Goal: Obtain resource: Download file/media

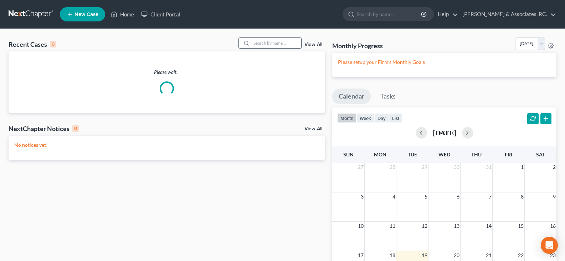
click at [265, 43] on input "search" at bounding box center [276, 43] width 50 height 10
type input "[PERSON_NAME]"
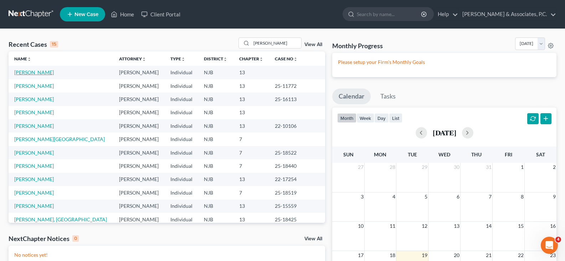
click at [24, 69] on link "[PERSON_NAME]" at bounding box center [34, 72] width 40 height 6
click at [30, 140] on link "[PERSON_NAME][GEOGRAPHIC_DATA]" at bounding box center [59, 139] width 91 height 6
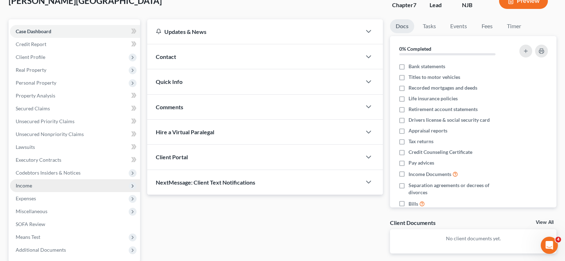
scroll to position [118, 0]
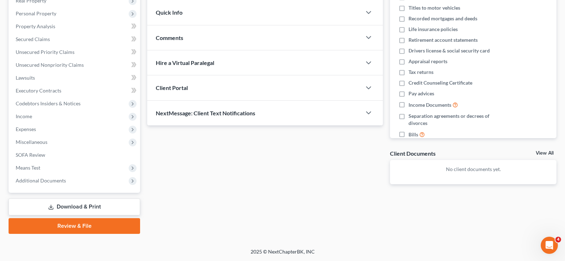
click at [68, 206] on link "Download & Print" at bounding box center [75, 206] width 132 height 17
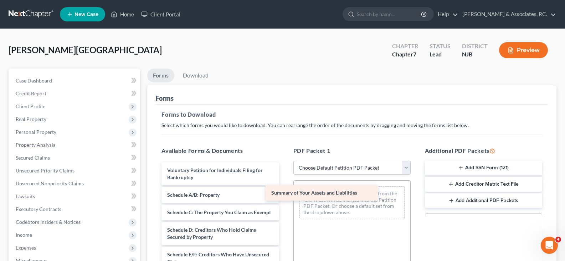
drag, startPoint x: 227, startPoint y: 191, endPoint x: 333, endPoint y: 189, distance: 105.2
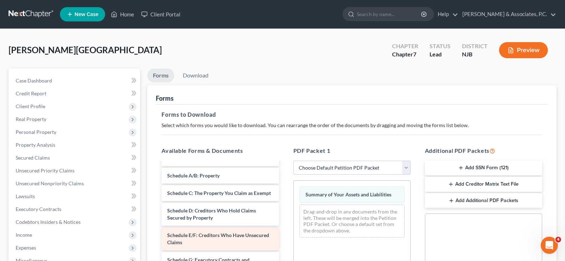
scroll to position [36, 0]
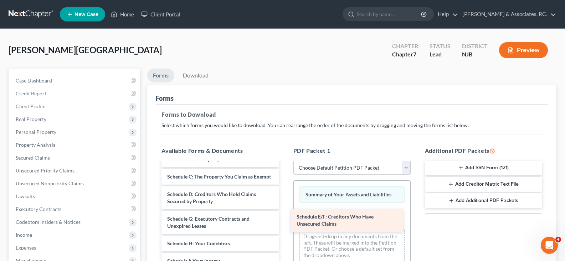
drag, startPoint x: 201, startPoint y: 223, endPoint x: 330, endPoint y: 214, distance: 129.7
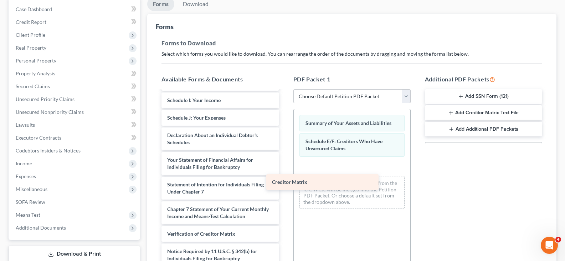
scroll to position [132, 0]
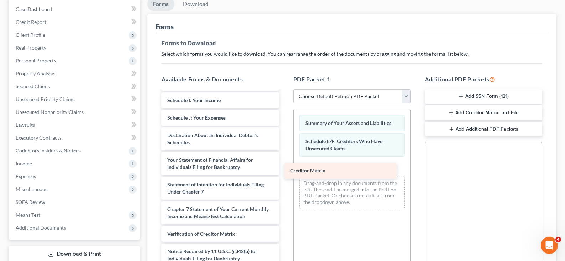
drag, startPoint x: 200, startPoint y: 217, endPoint x: 323, endPoint y: 171, distance: 131.2
click at [284, 171] on div "Creditor Matrix Voluntary Petition for Individuals Filing for Bankruptcy Schedu…" at bounding box center [220, 124] width 129 height 317
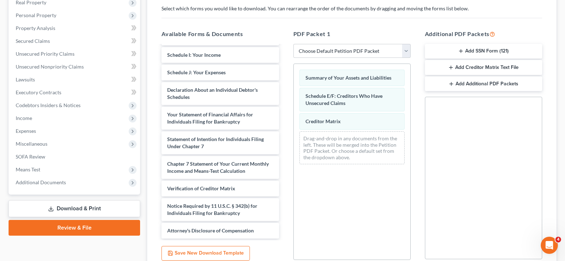
scroll to position [180, 0]
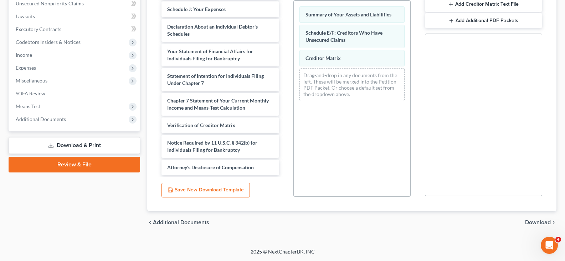
click at [538, 222] on span "Download" at bounding box center [538, 222] width 26 height 6
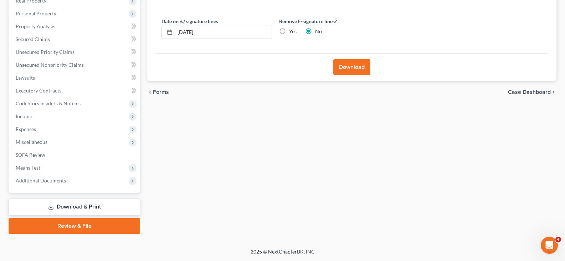
click at [289, 29] on label "Yes" at bounding box center [292, 31] width 7 height 7
click at [292, 29] on input "Yes" at bounding box center [294, 30] width 5 height 5
radio input "true"
radio input "false"
click at [353, 70] on button "Download" at bounding box center [351, 67] width 37 height 16
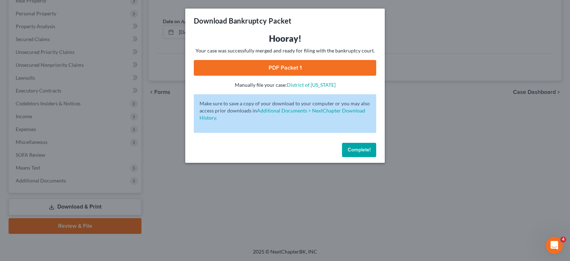
click at [293, 68] on link "PDF Packet 1" at bounding box center [285, 68] width 183 height 16
